Goal: Transaction & Acquisition: Book appointment/travel/reservation

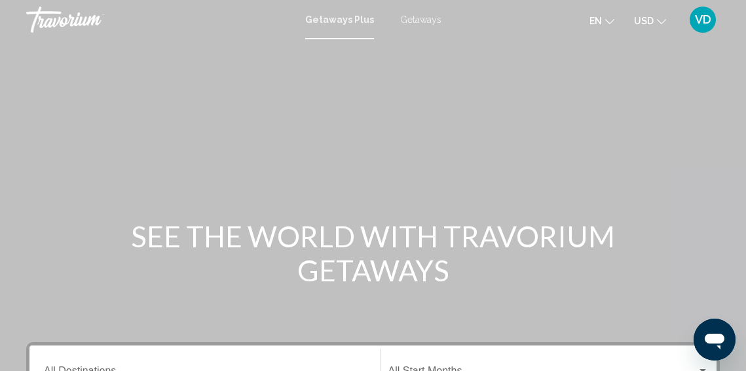
click at [412, 24] on span "Getaways" at bounding box center [420, 19] width 41 height 10
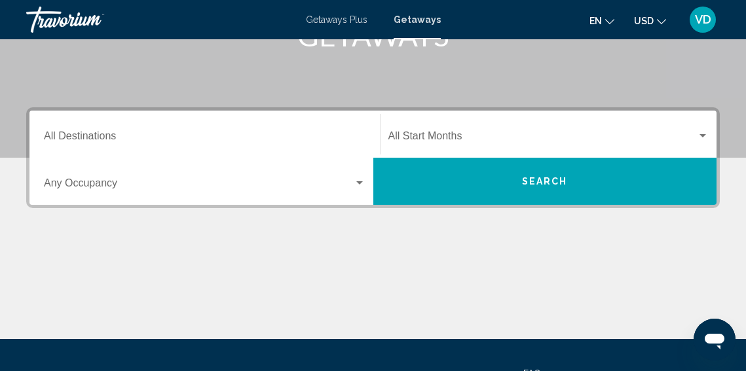
click at [144, 137] on input "Destination All Destinations" at bounding box center [204, 139] width 321 height 12
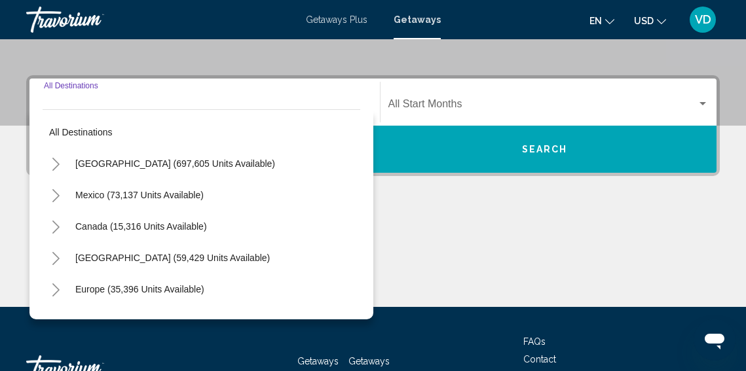
scroll to position [300, 0]
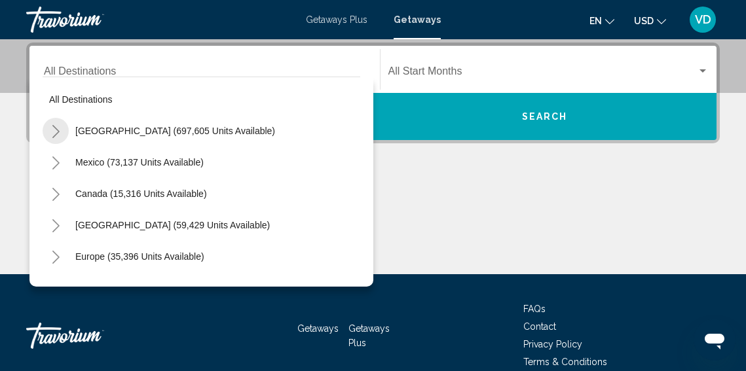
click at [54, 132] on icon "Toggle United States (697,605 units available)" at bounding box center [56, 131] width 10 height 13
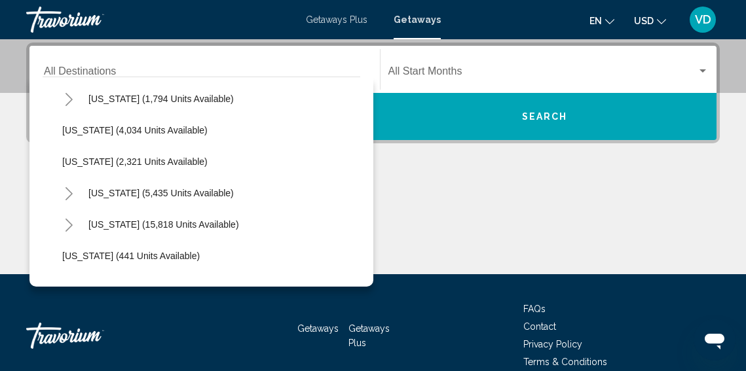
scroll to position [850, 0]
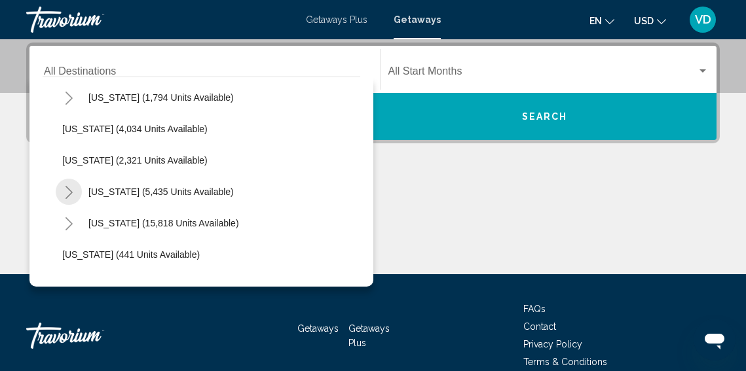
click at [71, 192] on icon "Toggle New York (5,435 units available)" at bounding box center [68, 192] width 7 height 13
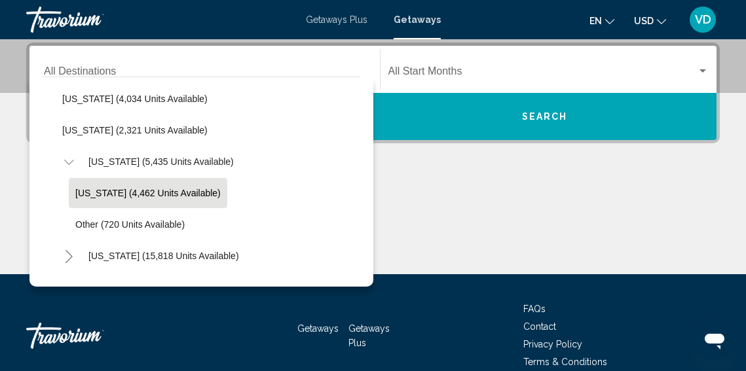
scroll to position [891, 0]
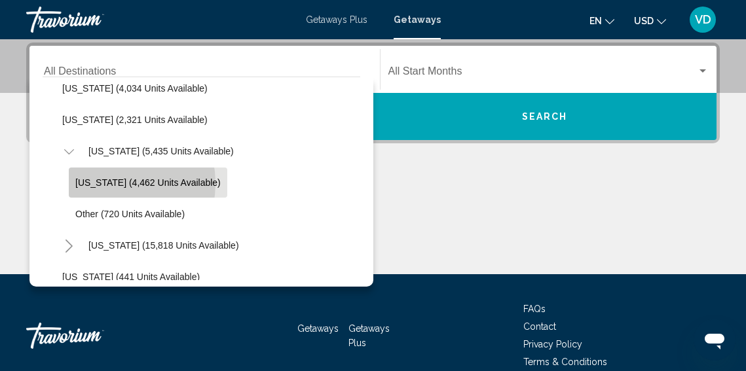
click at [105, 183] on span "[US_STATE] (4,462 units available)" at bounding box center [147, 182] width 145 height 10
type input "**********"
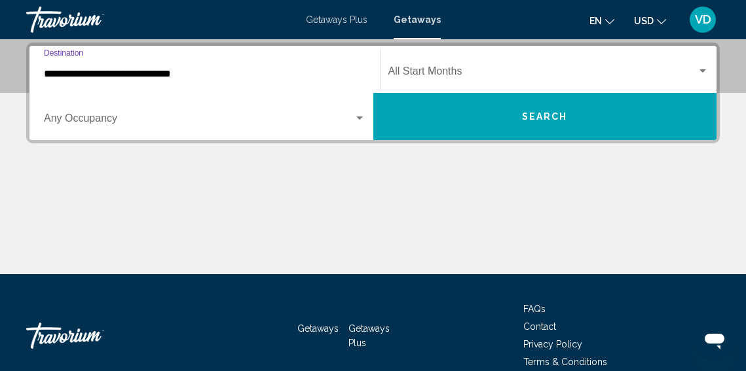
click at [444, 141] on div "**********" at bounding box center [372, 93] width 693 height 101
click at [406, 71] on span "Search widget" at bounding box center [542, 74] width 309 height 12
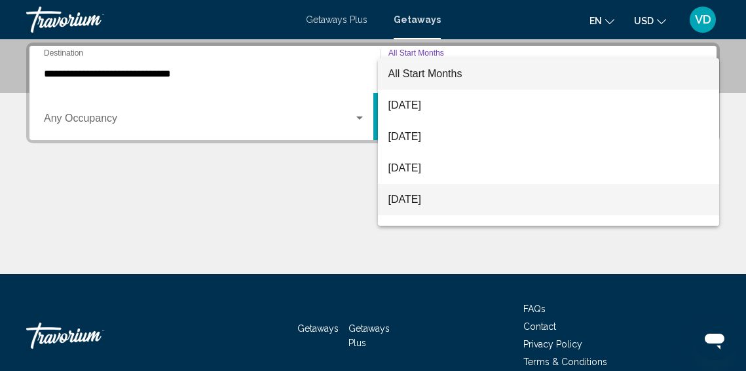
click at [448, 195] on span "[DATE]" at bounding box center [548, 199] width 321 height 31
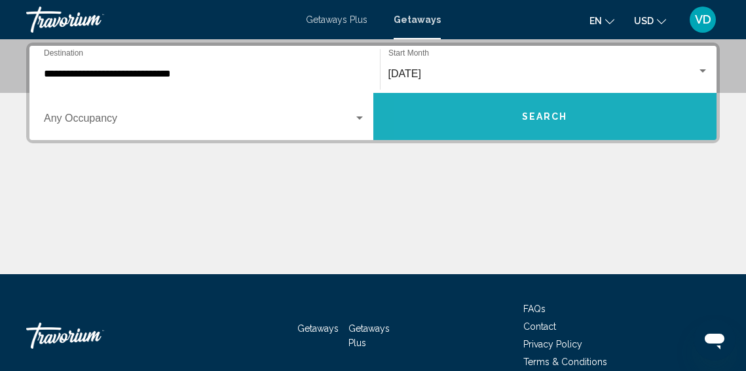
click at [473, 130] on button "Search" at bounding box center [545, 116] width 344 height 47
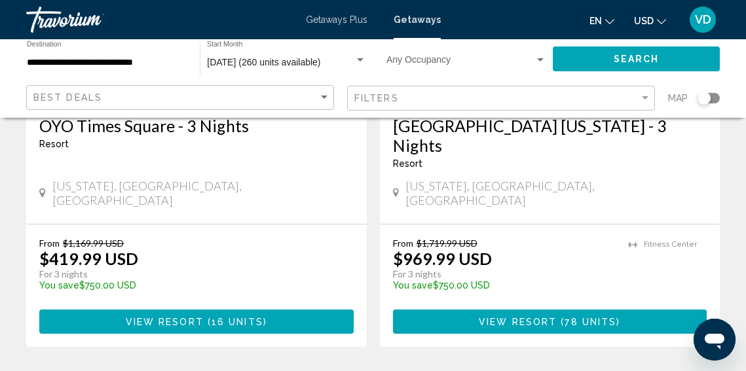
scroll to position [285, 0]
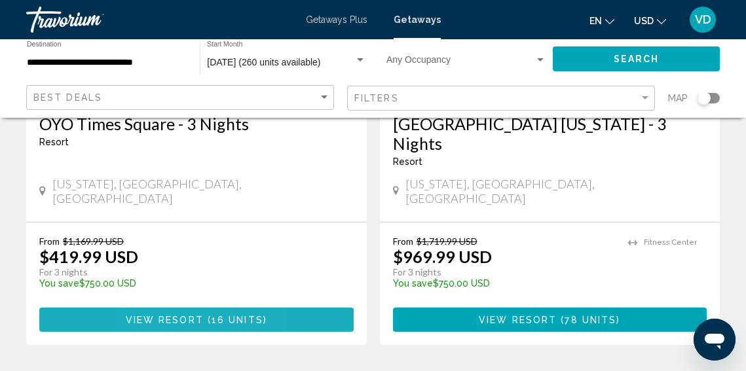
click at [153, 314] on span "View Resort ( 16 units )" at bounding box center [196, 319] width 141 height 10
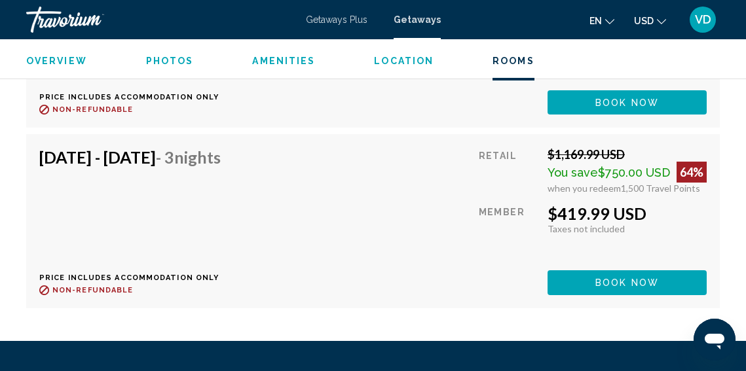
scroll to position [3553, 0]
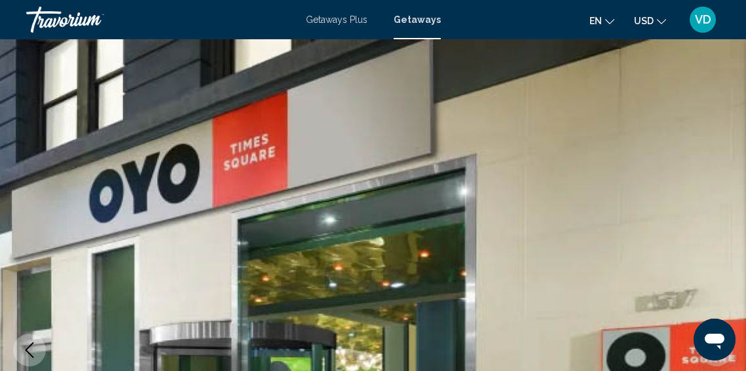
scroll to position [164, 0]
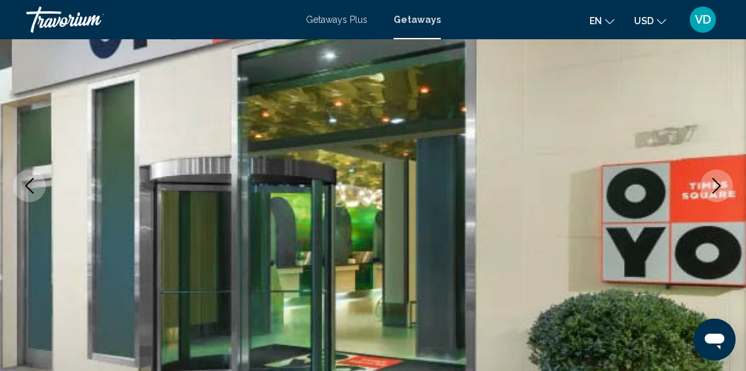
click at [719, 183] on icon "Next image" at bounding box center [716, 186] width 16 height 16
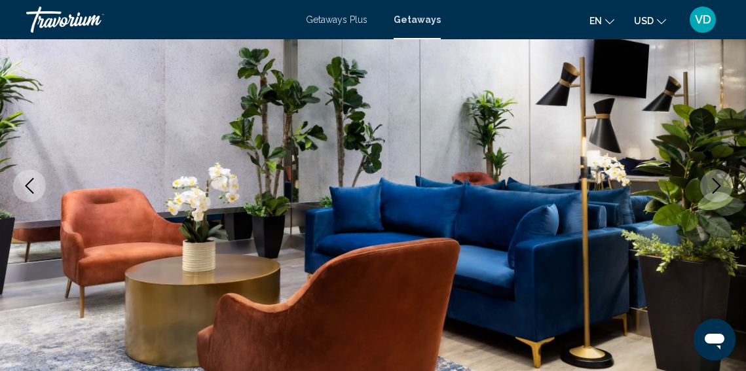
click at [719, 183] on icon "Next image" at bounding box center [716, 186] width 16 height 16
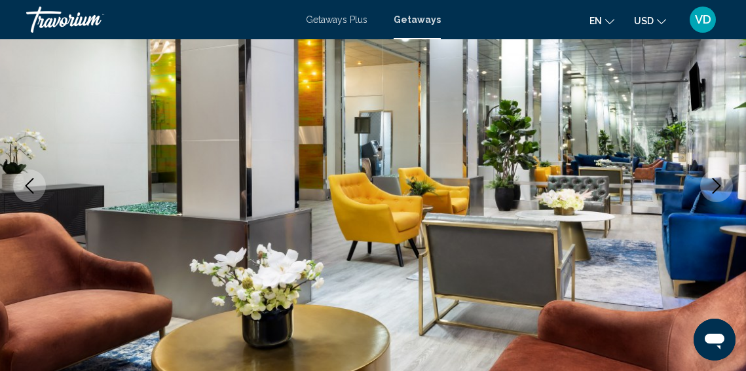
click at [719, 183] on icon "Next image" at bounding box center [716, 186] width 16 height 16
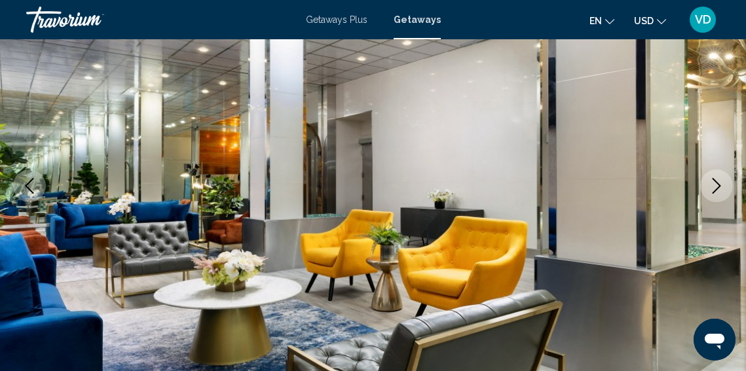
click at [719, 183] on icon "Next image" at bounding box center [716, 186] width 16 height 16
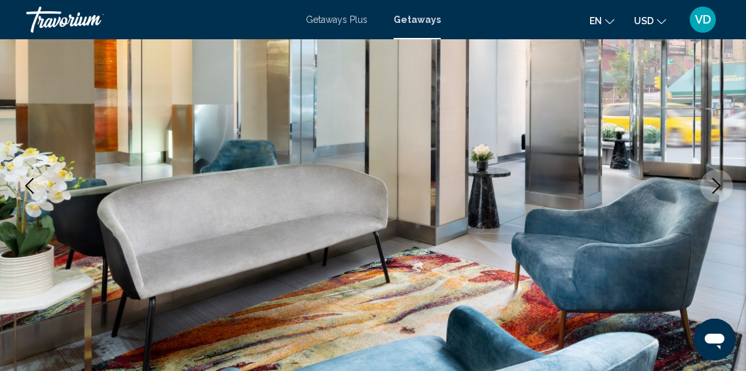
click at [719, 183] on icon "Next image" at bounding box center [716, 186] width 16 height 16
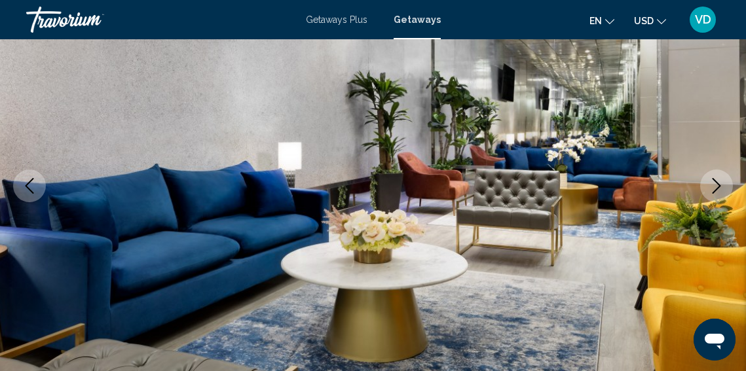
click at [719, 183] on icon "Next image" at bounding box center [716, 186] width 16 height 16
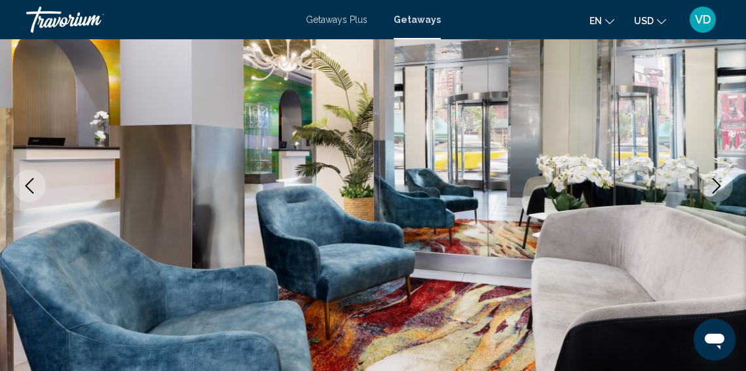
click at [719, 183] on icon "Next image" at bounding box center [716, 186] width 16 height 16
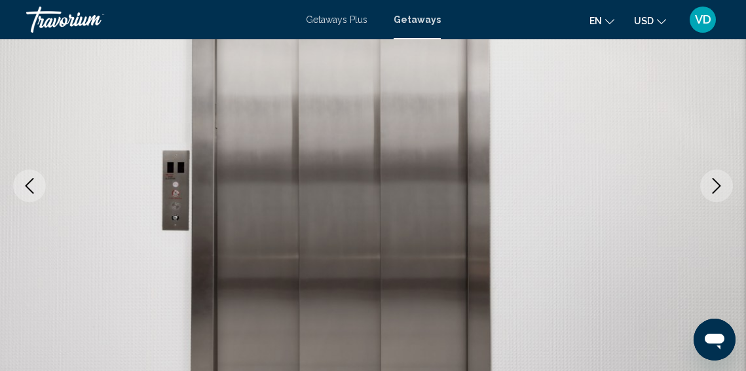
click at [719, 183] on icon "Next image" at bounding box center [716, 186] width 16 height 16
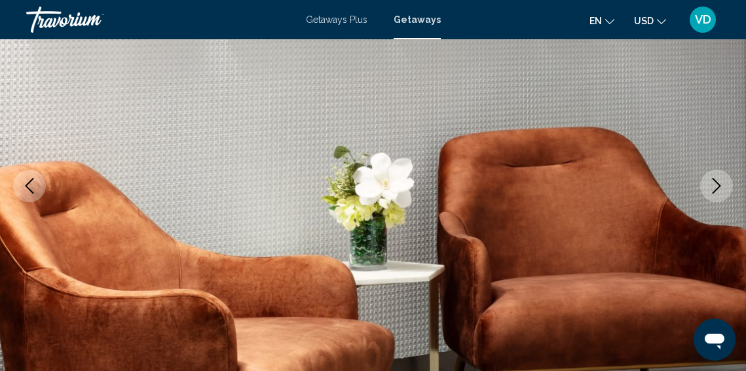
click at [719, 183] on icon "Next image" at bounding box center [716, 186] width 16 height 16
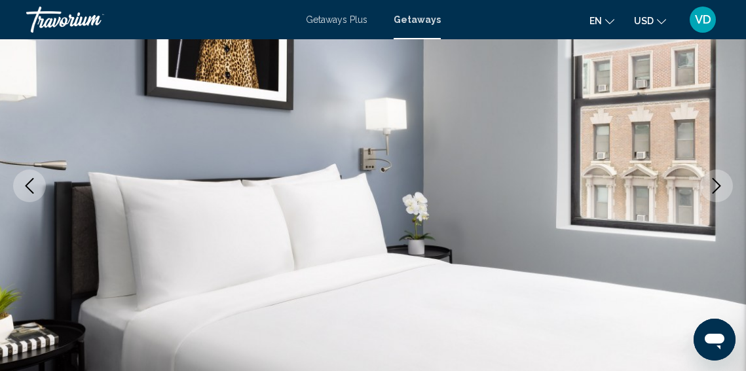
click at [719, 187] on icon "Next image" at bounding box center [716, 186] width 16 height 16
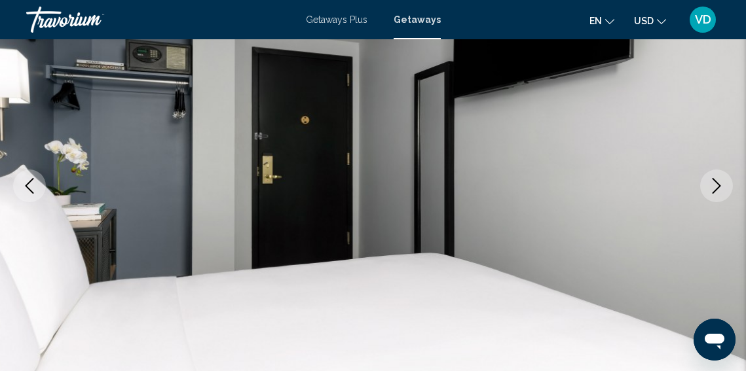
click at [719, 189] on icon "Next image" at bounding box center [716, 186] width 16 height 16
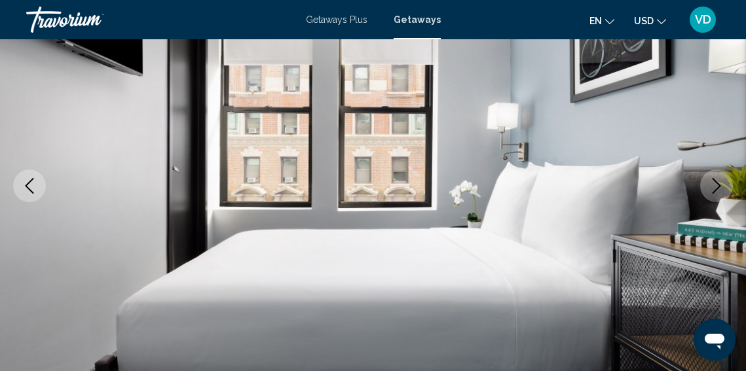
click at [719, 189] on icon "Next image" at bounding box center [716, 186] width 16 height 16
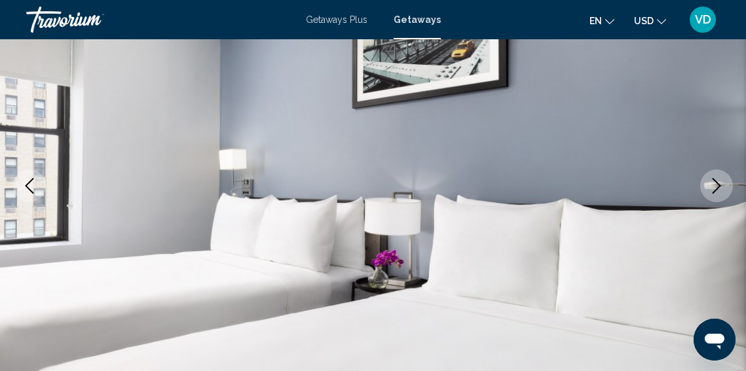
click at [719, 189] on icon "Next image" at bounding box center [716, 186] width 16 height 16
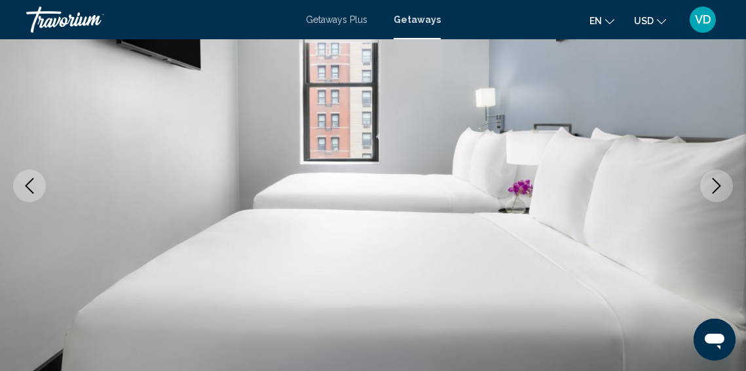
click at [719, 189] on icon "Next image" at bounding box center [716, 186] width 16 height 16
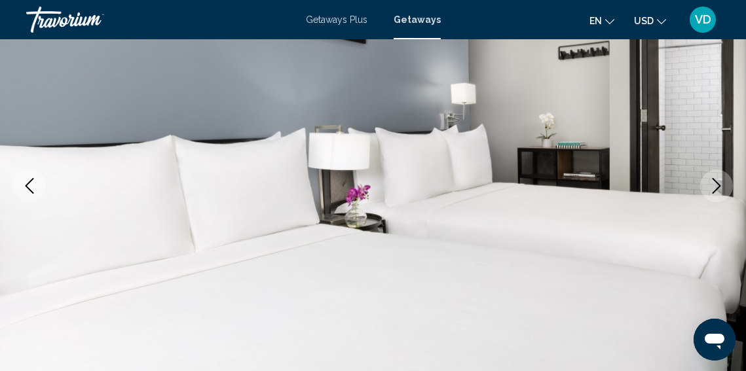
click at [719, 189] on icon "Next image" at bounding box center [716, 186] width 16 height 16
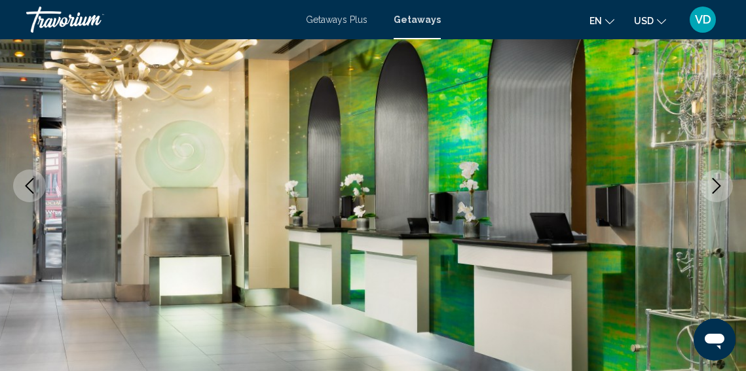
click at [719, 189] on icon "Next image" at bounding box center [716, 186] width 16 height 16
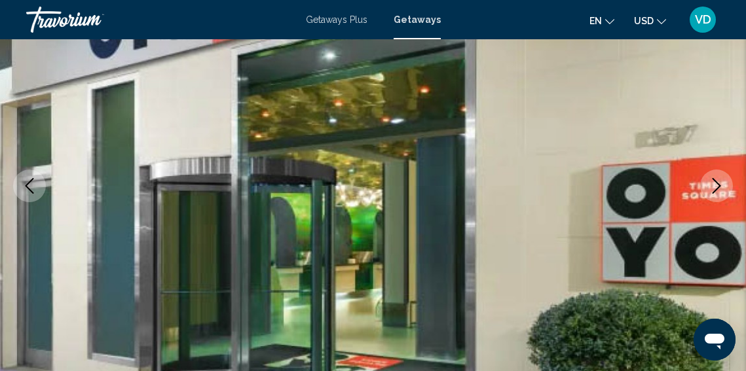
click at [719, 189] on icon "Next image" at bounding box center [716, 186] width 16 height 16
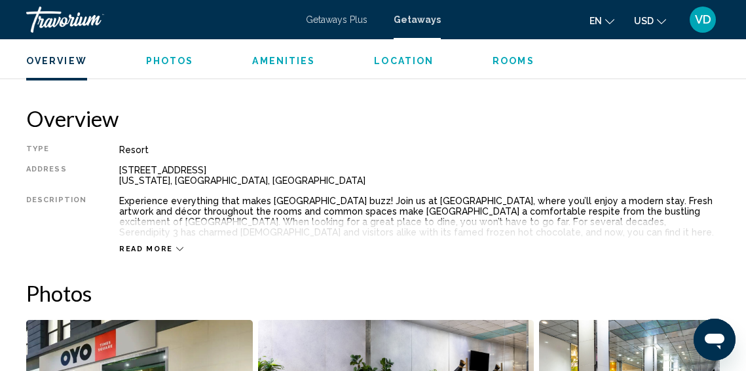
scroll to position [625, 0]
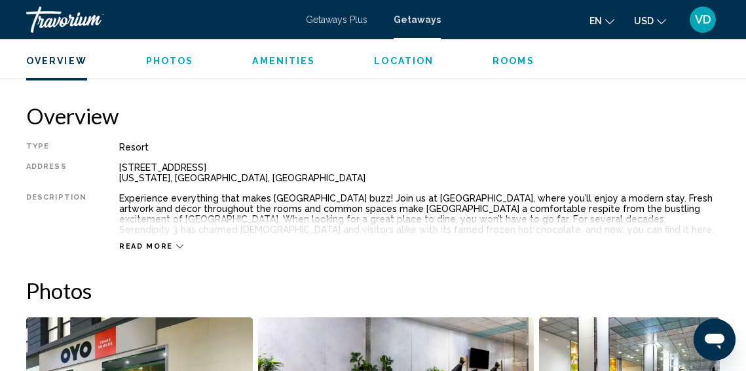
click at [141, 249] on span "Read more" at bounding box center [146, 246] width 54 height 9
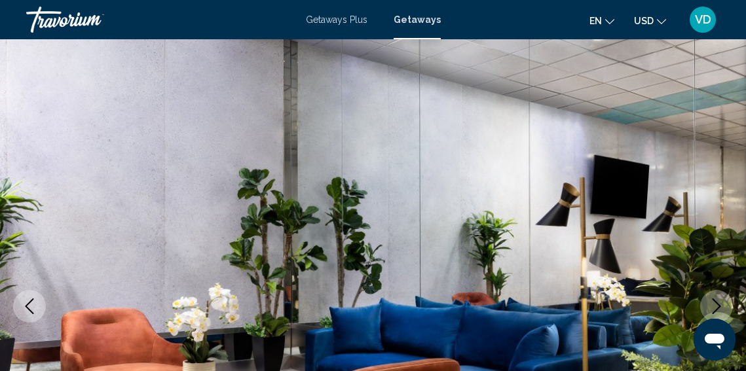
scroll to position [0, 0]
